Goal: Task Accomplishment & Management: Complete application form

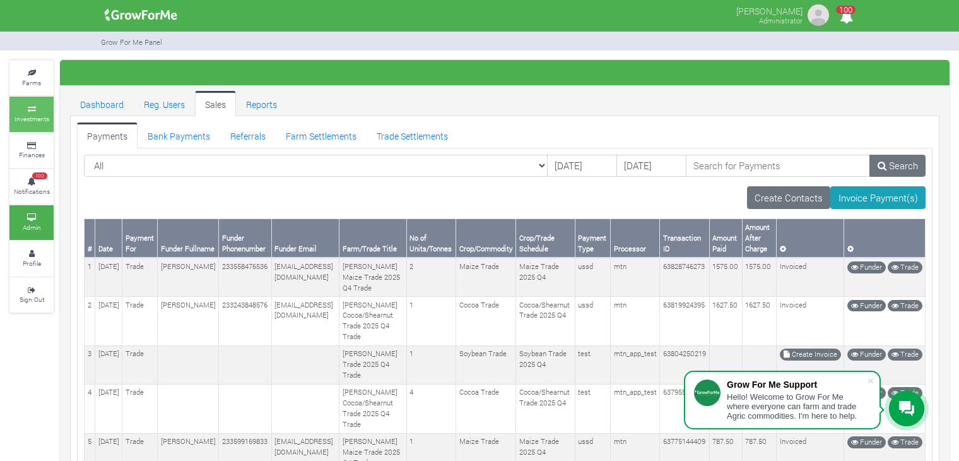
click at [35, 114] on small "Investments" at bounding box center [32, 118] width 35 height 9
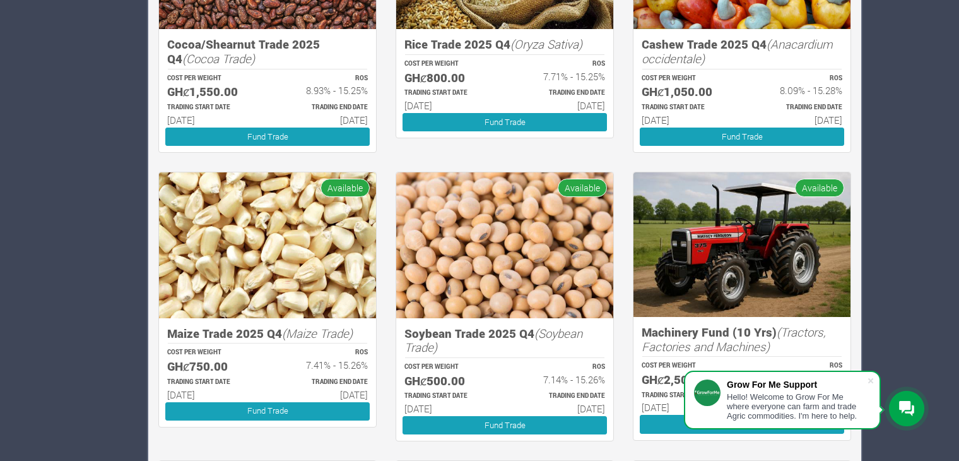
scroll to position [1186, 0]
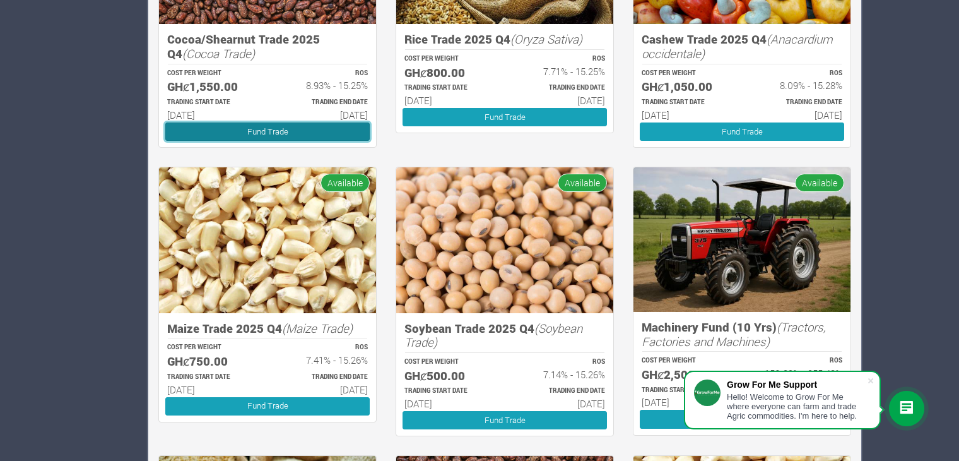
click at [273, 131] on link "Fund Trade" at bounding box center [267, 131] width 204 height 18
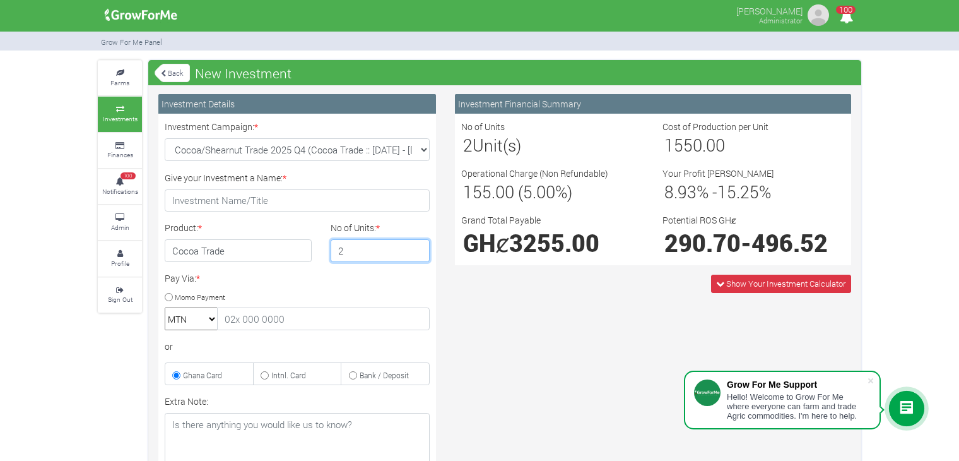
click at [418, 246] on input "2" at bounding box center [381, 250] width 100 height 23
click at [418, 246] on input "4" at bounding box center [381, 250] width 100 height 23
click at [418, 246] on input "5" at bounding box center [381, 250] width 100 height 23
click at [418, 246] on input "6" at bounding box center [381, 250] width 100 height 23
type input "5"
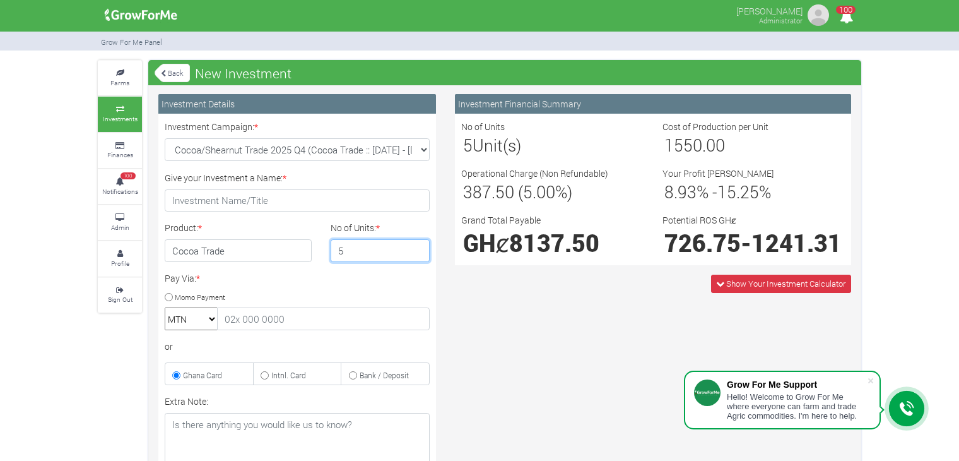
click at [416, 252] on input "5" at bounding box center [381, 250] width 100 height 23
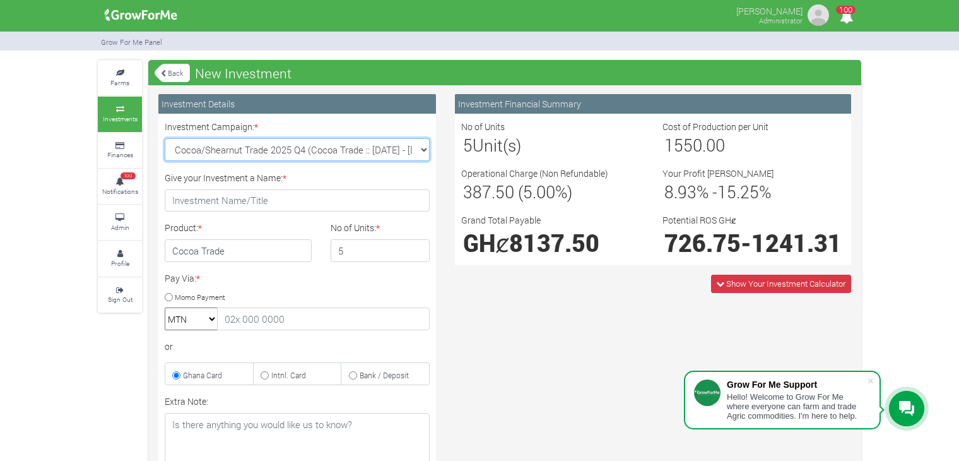
click at [424, 148] on select "Cocoa/Shearnut Trade 2025 Q4 (Cocoa Trade :: 01st Oct 2025 - 31st Mar 2026) Mai…" at bounding box center [297, 149] width 265 height 23
click at [168, 81] on link "Back" at bounding box center [172, 72] width 35 height 21
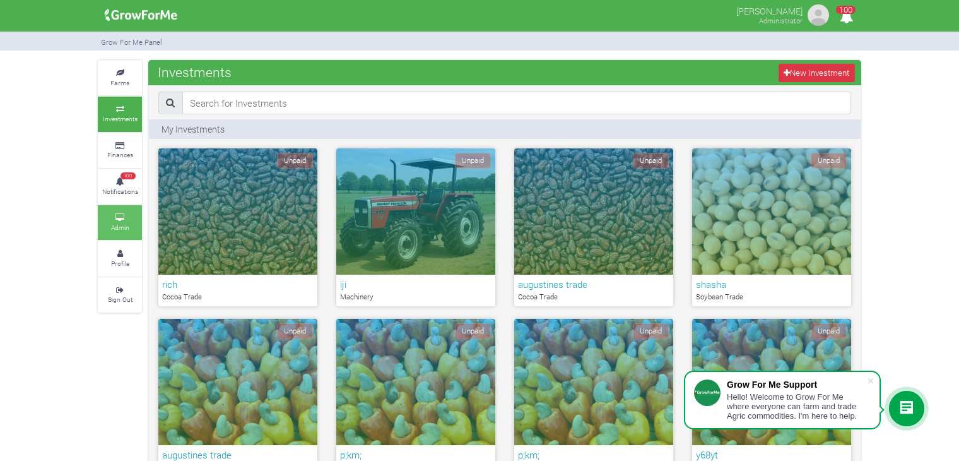
click at [111, 223] on small "Admin" at bounding box center [120, 227] width 18 height 9
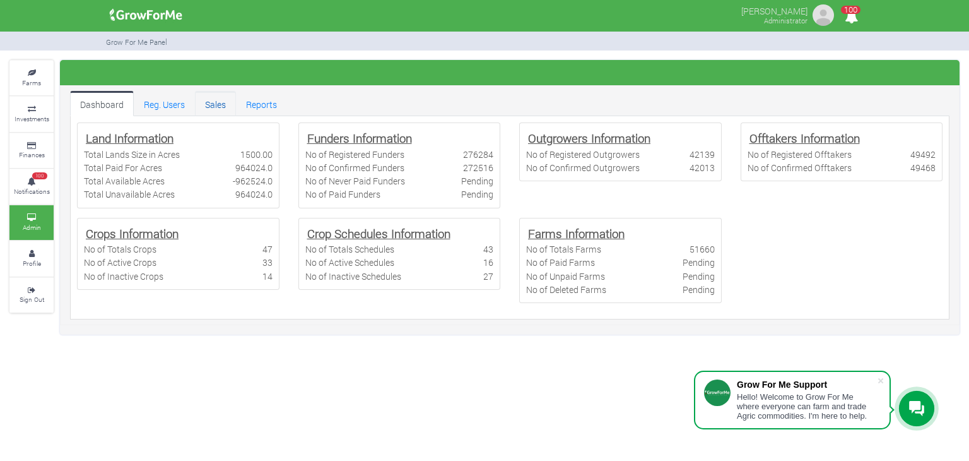
click at [211, 102] on link "Sales" at bounding box center [215, 103] width 41 height 25
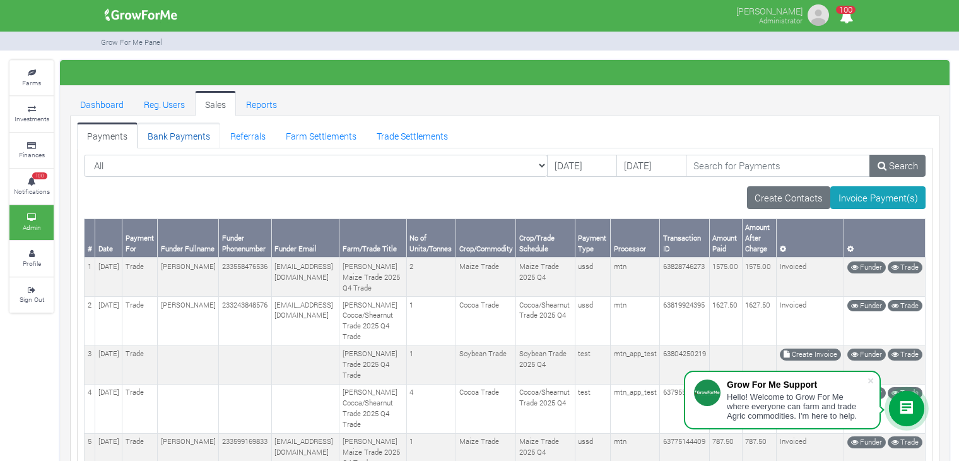
click at [188, 134] on link "Bank Payments" at bounding box center [179, 134] width 83 height 25
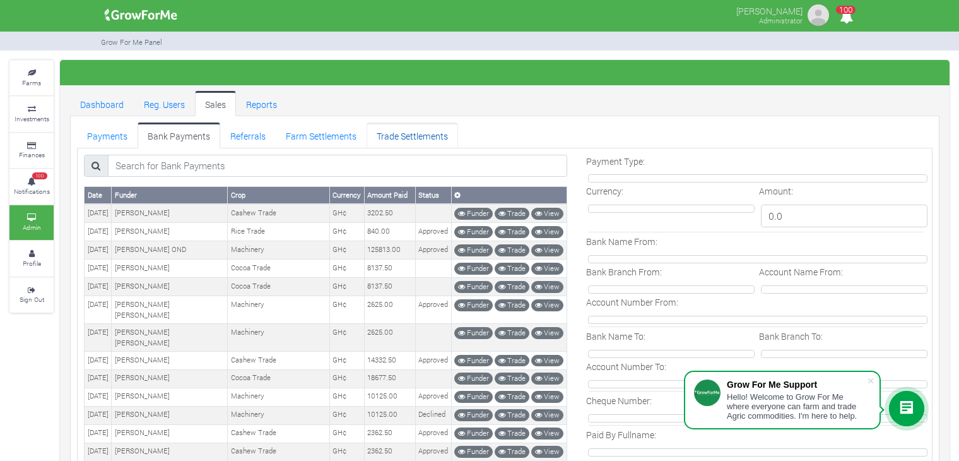
click at [405, 143] on link "Trade Settlements" at bounding box center [413, 134] width 92 height 25
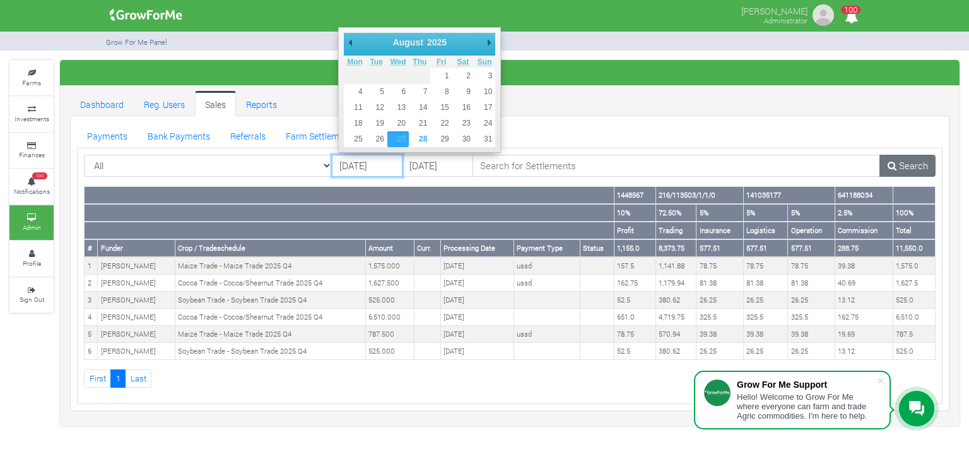
click at [367, 163] on input "27/08/2025" at bounding box center [367, 166] width 71 height 23
type input "26/08/2025"
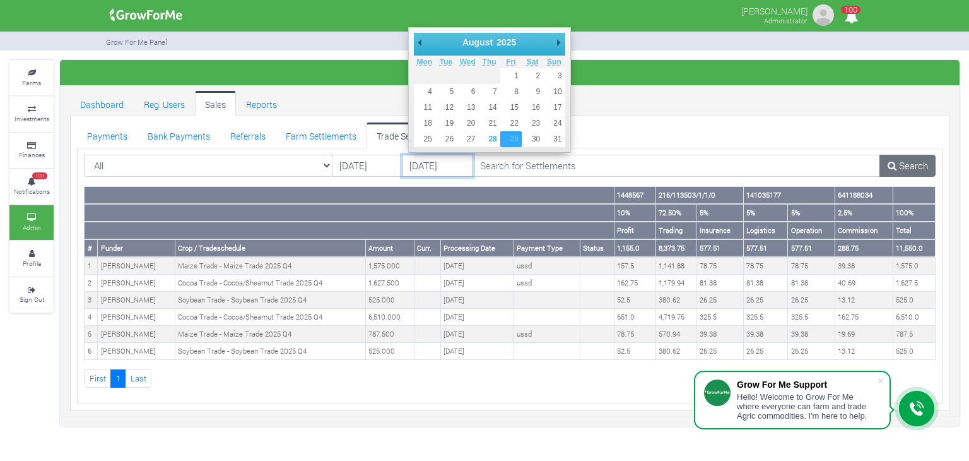
click at [426, 167] on input "29/08/2025" at bounding box center [437, 166] width 71 height 23
type input "27/08/2025"
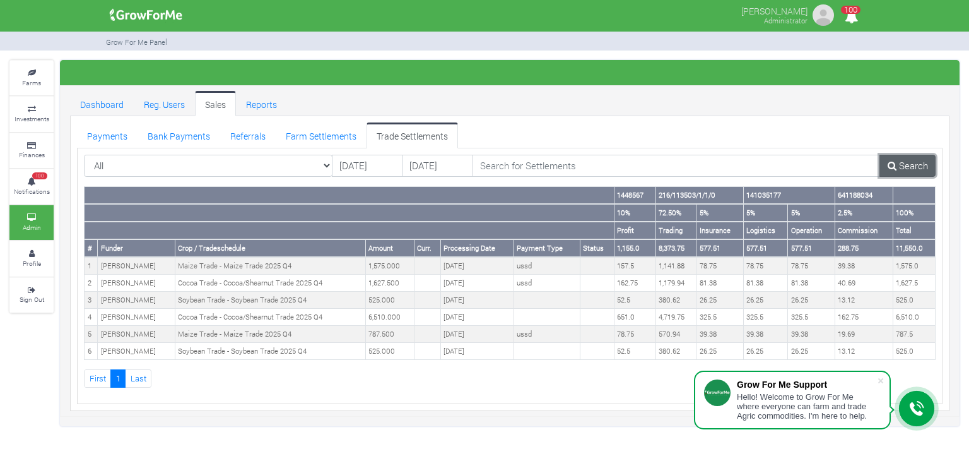
click at [912, 157] on link "Search" at bounding box center [908, 166] width 56 height 23
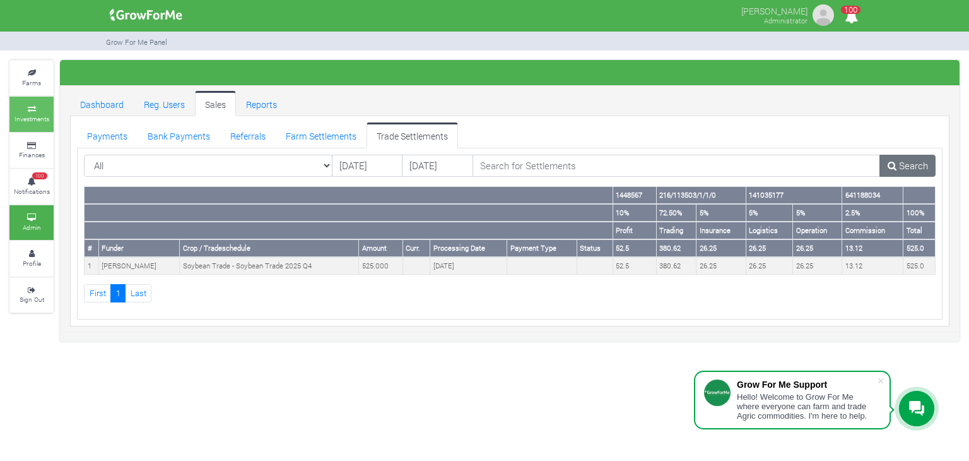
click at [24, 114] on small "Investments" at bounding box center [32, 118] width 35 height 9
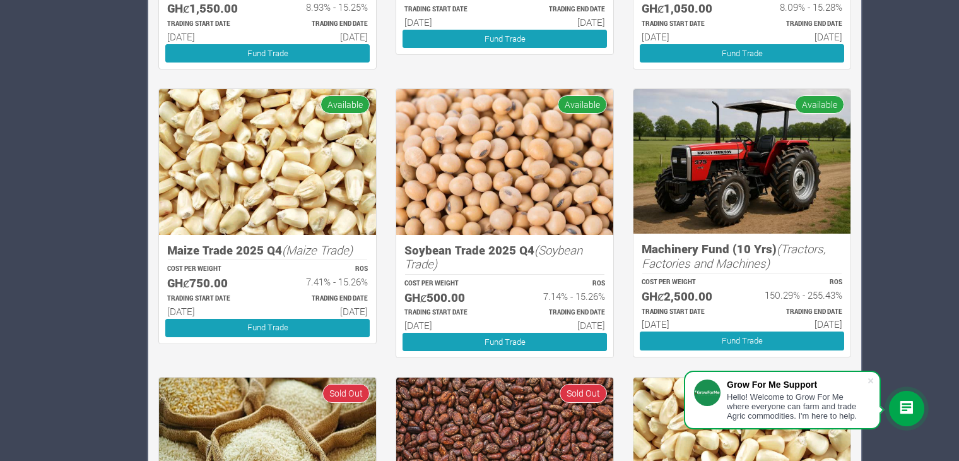
scroll to position [1507, 0]
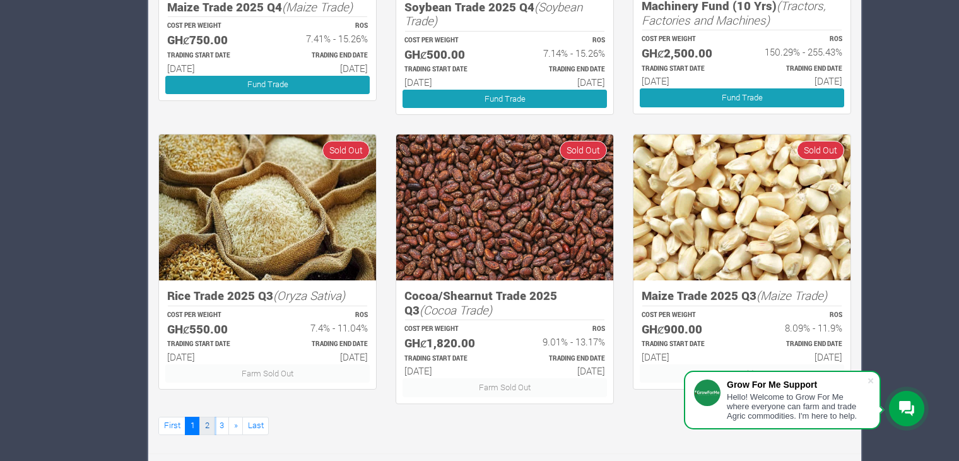
click at [205, 422] on link "2" at bounding box center [206, 426] width 15 height 18
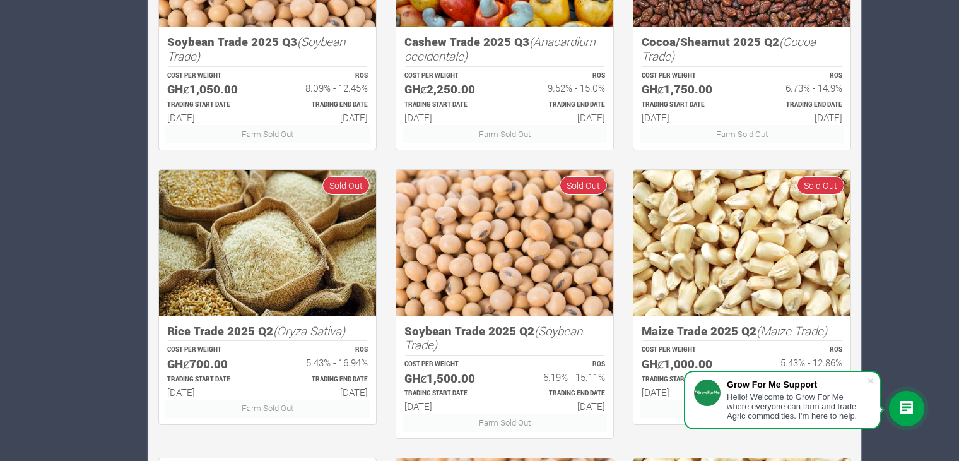
scroll to position [1507, 0]
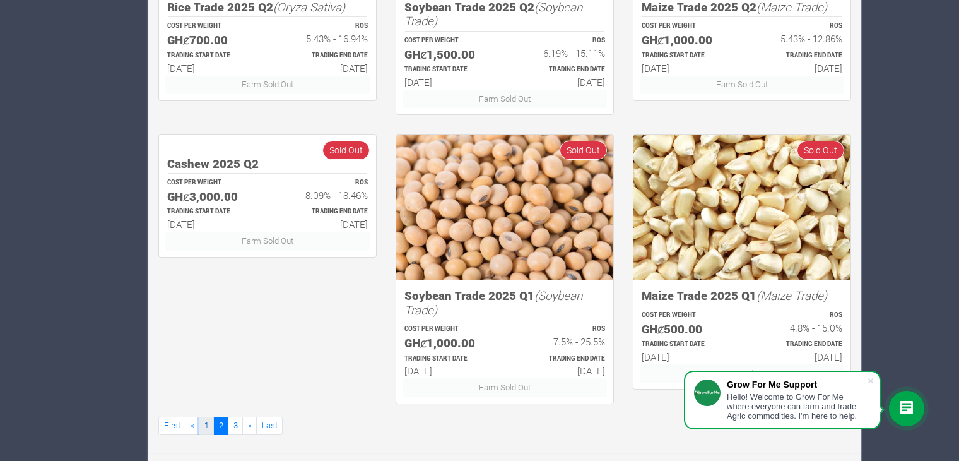
click at [204, 425] on link "1" at bounding box center [206, 426] width 15 height 18
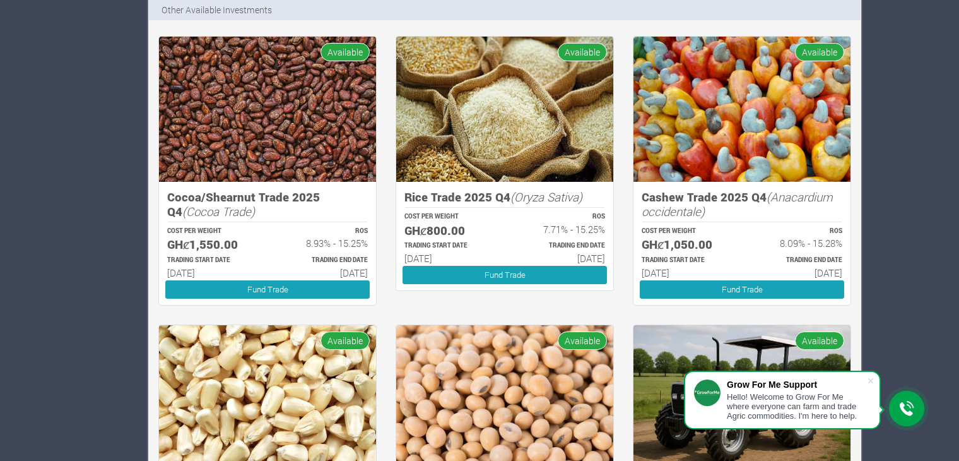
scroll to position [1030, 0]
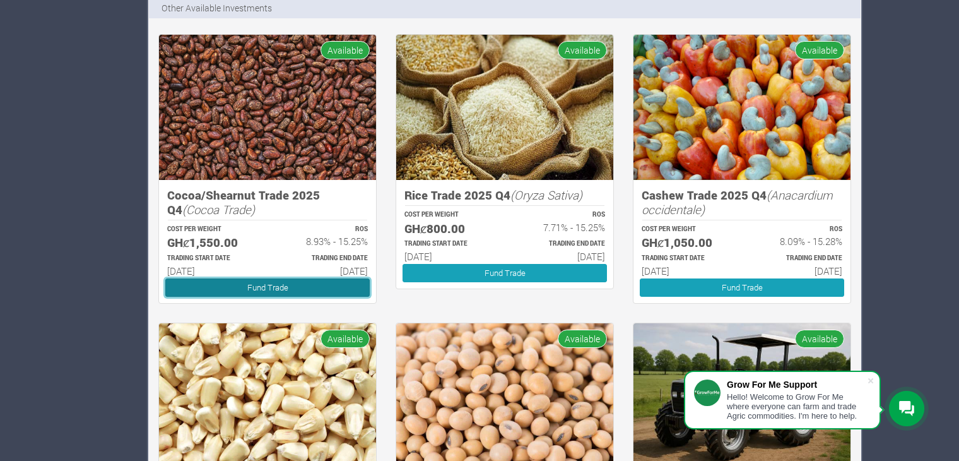
click at [246, 282] on link "Fund Trade" at bounding box center [267, 287] width 204 height 18
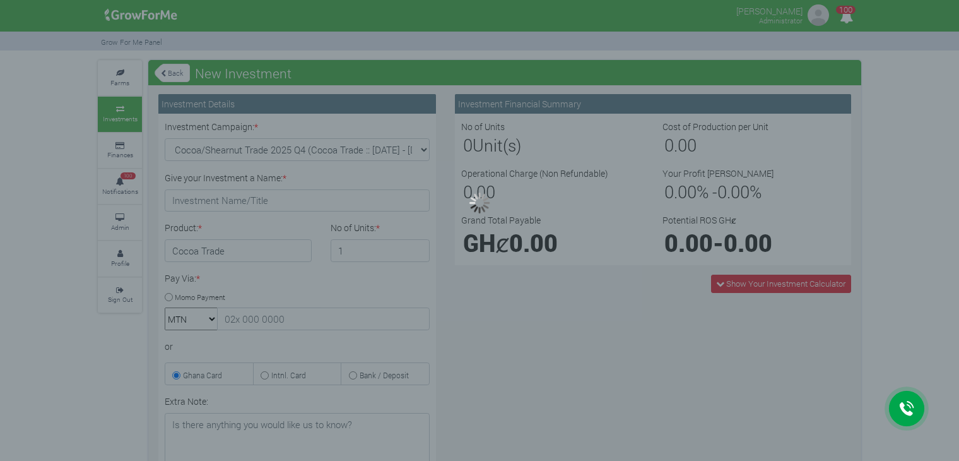
type input "1"
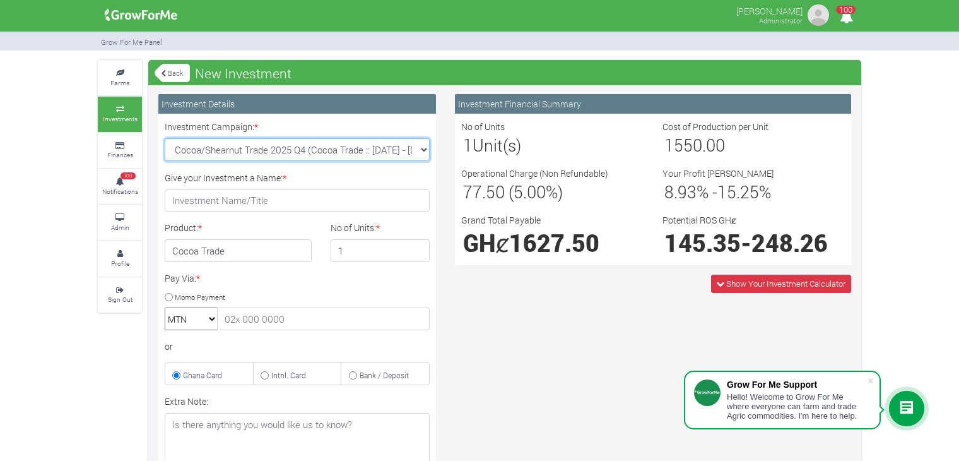
click at [420, 151] on select "Cocoa/Shearnut Trade 2025 Q4 (Cocoa Trade :: [DATE] - [DATE]) Maize Trade 2025 …" at bounding box center [297, 149] width 265 height 23
select select "43"
click at [165, 138] on select "Cocoa/Shearnut Trade 2025 Q4 (Cocoa Trade :: [DATE] - [DATE]) Maize Trade 2025 …" at bounding box center [297, 149] width 265 height 23
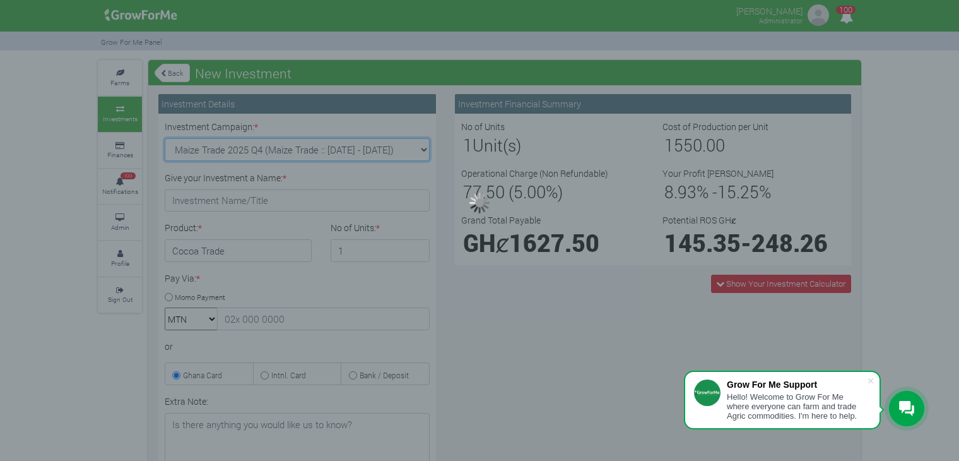
type input "1"
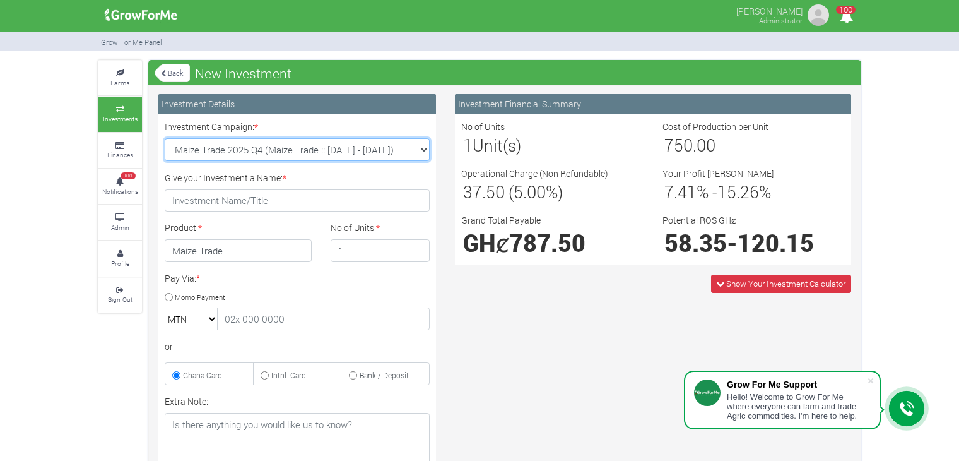
click at [416, 150] on select "Cocoa/Shearnut Trade 2025 Q4 (Cocoa Trade :: [DATE] - [DATE]) Maize Trade 2025 …" at bounding box center [297, 149] width 265 height 23
select select "45"
click at [165, 138] on select "Cocoa/Shearnut Trade 2025 Q4 (Cocoa Trade :: 01st Oct 2025 - 31st Mar 2026) Mai…" at bounding box center [297, 149] width 265 height 23
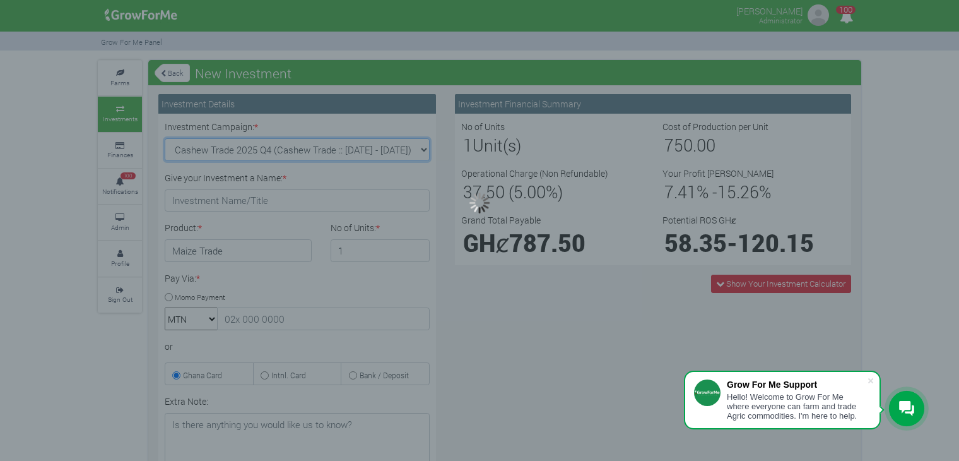
type input "1"
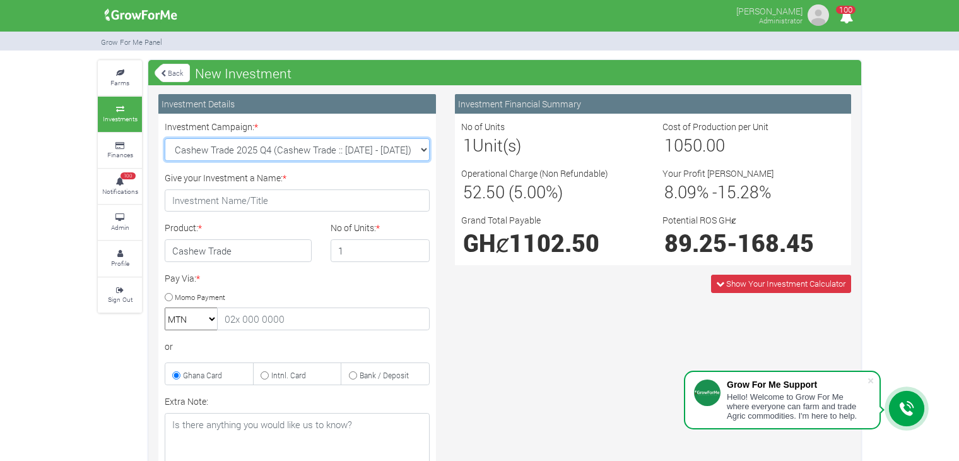
click at [422, 149] on select "Cocoa/Shearnut Trade 2025 Q4 (Cocoa Trade :: 01st Oct 2025 - 31st Mar 2026) Mai…" at bounding box center [297, 149] width 265 height 23
select select "44"
click at [165, 138] on select "Cocoa/Shearnut Trade 2025 Q4 (Cocoa Trade :: 01st Oct 2025 - 31st Mar 2026) Mai…" at bounding box center [297, 149] width 265 height 23
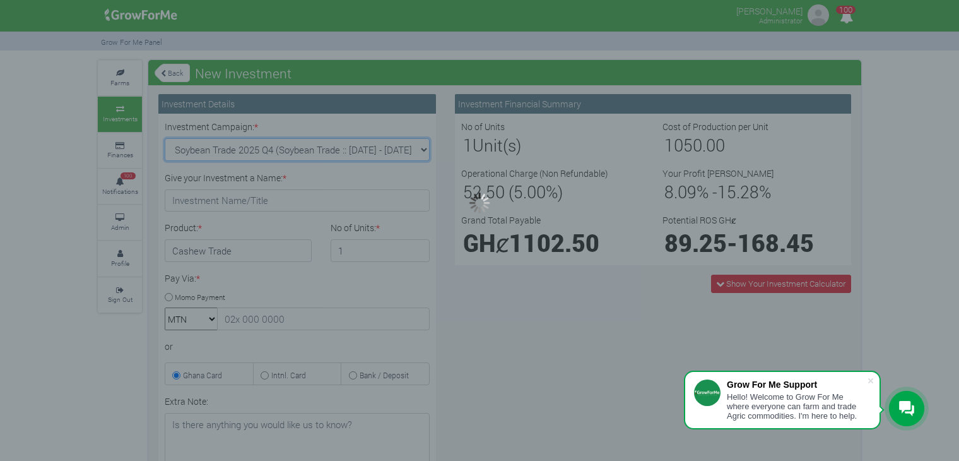
type input "1"
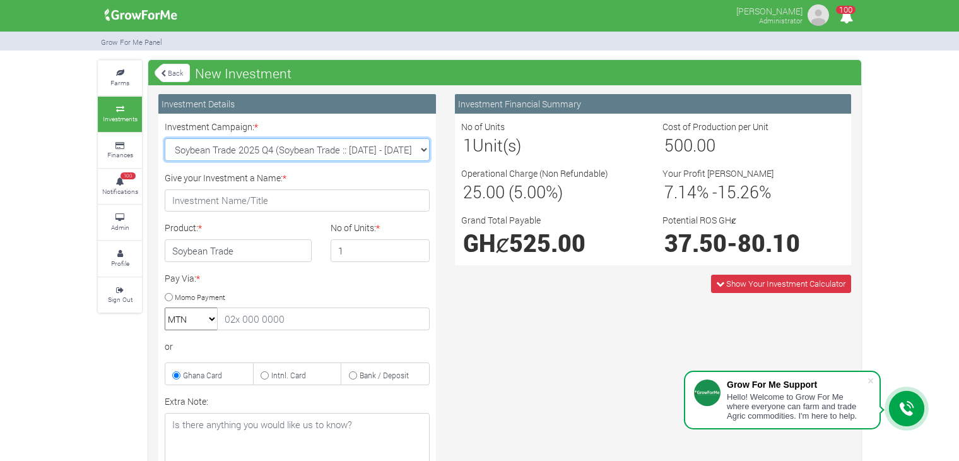
click at [415, 157] on select "Cocoa/Shearnut Trade 2025 Q4 (Cocoa Trade :: 01st Oct 2025 - 31st Mar 2026) Mai…" at bounding box center [297, 149] width 265 height 23
select select "46"
click at [165, 138] on select "Cocoa/Shearnut Trade 2025 Q4 (Cocoa Trade :: 01st Oct 2025 - 31st Mar 2026) Mai…" at bounding box center [297, 149] width 265 height 23
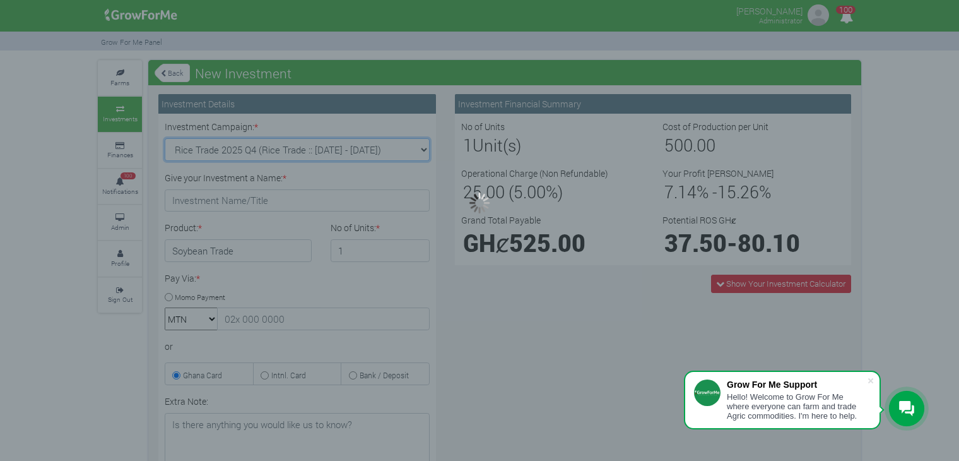
type input "1"
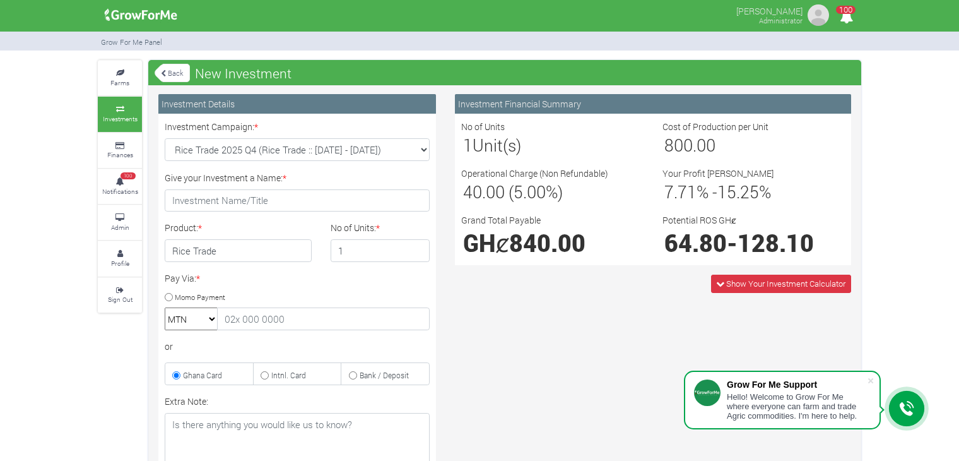
click at [176, 94] on div "Investment Details" at bounding box center [297, 104] width 278 height 20
click at [162, 74] on icon at bounding box center [163, 73] width 5 height 7
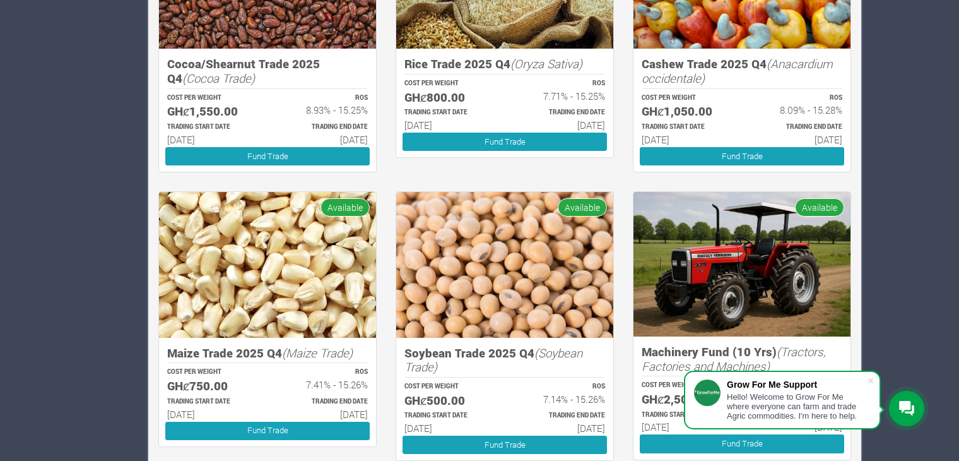
scroll to position [1161, 0]
